Goal: Task Accomplishment & Management: Use online tool/utility

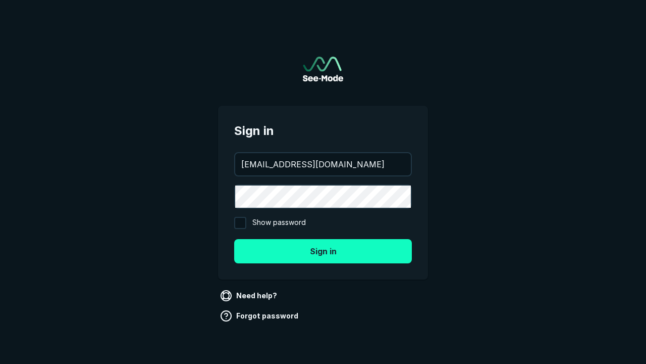
click at [323, 250] on button "Sign in" at bounding box center [323, 251] width 178 height 24
